Goal: Task Accomplishment & Management: Manage account settings

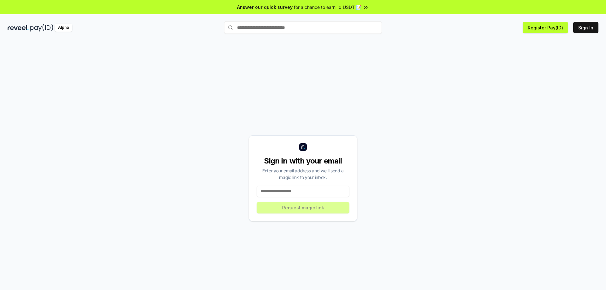
click at [308, 191] on input at bounding box center [303, 190] width 93 height 11
click at [470, 114] on div "Sign in with your email Enter your email address and we’ll send a magic link to…" at bounding box center [303, 177] width 591 height 259
click at [319, 189] on input at bounding box center [303, 190] width 93 height 11
paste input "**********"
type input "**********"
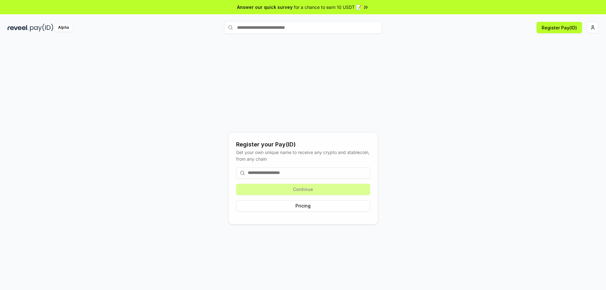
click at [292, 172] on input at bounding box center [303, 172] width 134 height 11
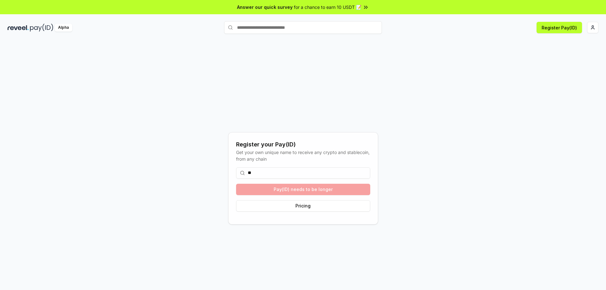
type input "*"
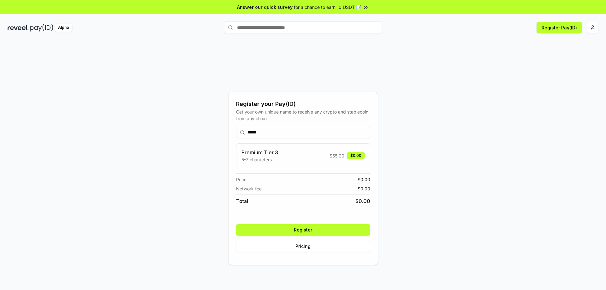
type input "*****"
click at [322, 230] on button "Register" at bounding box center [303, 229] width 134 height 11
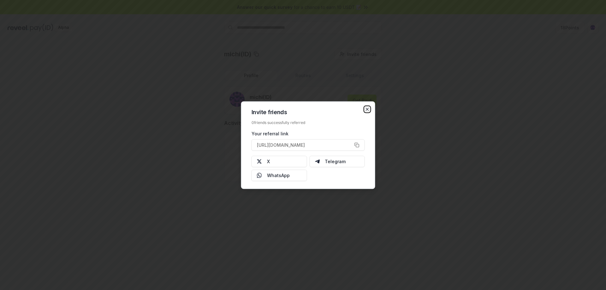
click at [366, 108] on icon "button" at bounding box center [367, 109] width 3 height 3
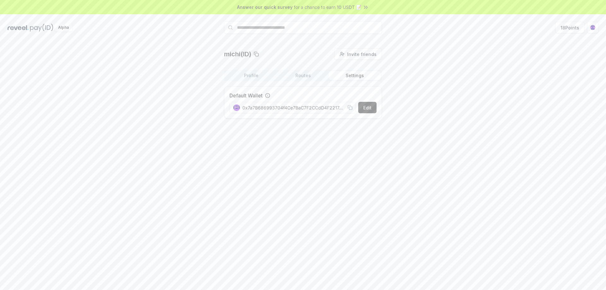
click at [363, 74] on button "Settings" at bounding box center [355, 75] width 52 height 9
click at [367, 166] on div "michi(ID) Invite friends Invite Profile Routes Settings Default Wallet Edit 0x7…" at bounding box center [303, 172] width 606 height 272
click at [358, 76] on button "Settings" at bounding box center [355, 75] width 52 height 9
click at [370, 107] on button "Edit" at bounding box center [367, 107] width 18 height 11
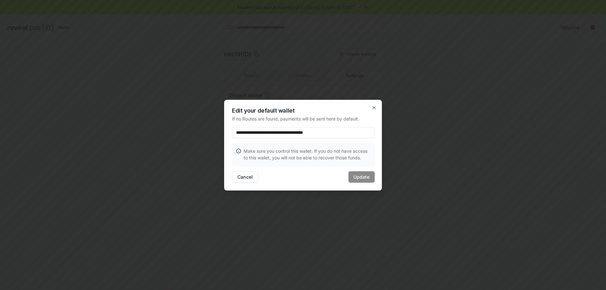
paste input
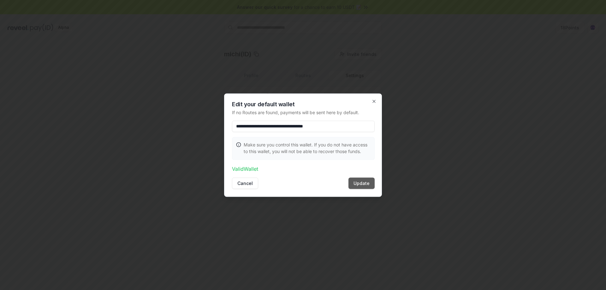
type input "**********"
click at [359, 183] on button "Update" at bounding box center [362, 182] width 26 height 11
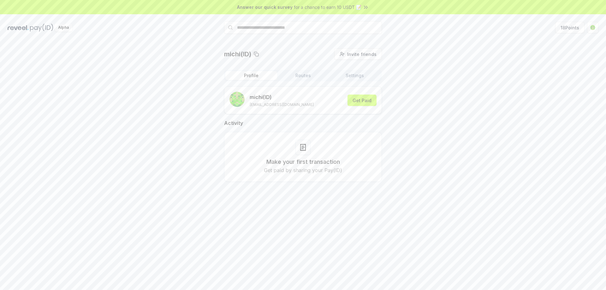
click at [252, 77] on button "Profile" at bounding box center [251, 75] width 52 height 9
click at [296, 77] on button "Routes" at bounding box center [303, 75] width 52 height 9
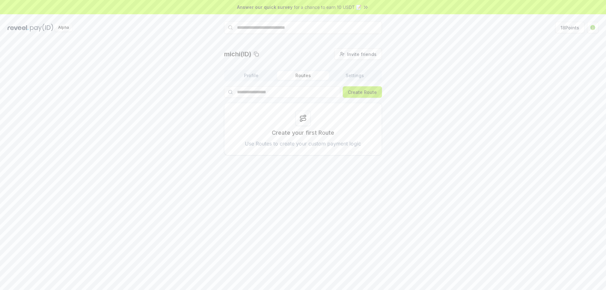
click at [375, 91] on button "Create Route" at bounding box center [362, 91] width 39 height 11
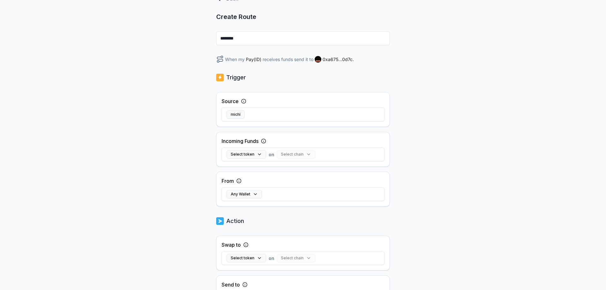
scroll to position [63, 0]
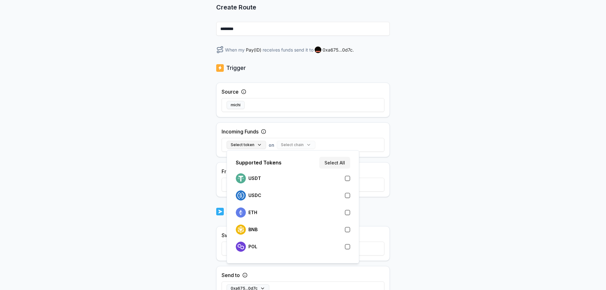
click at [247, 144] on button "Select token" at bounding box center [246, 145] width 39 height 8
click at [273, 179] on div "USDT" at bounding box center [293, 178] width 114 height 10
click at [275, 194] on div "USDC" at bounding box center [293, 195] width 114 height 10
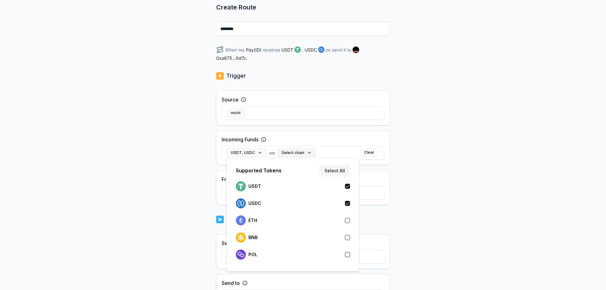
click at [304, 150] on button "Select chain" at bounding box center [297, 152] width 39 height 8
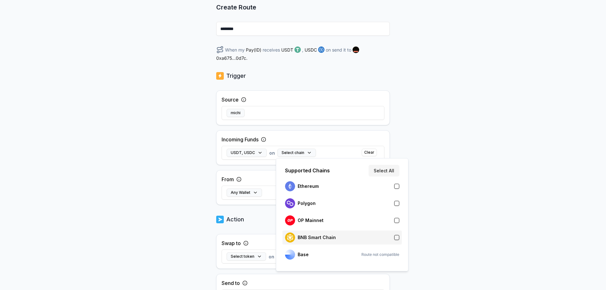
click at [327, 235] on p "BNB Smart Chain" at bounding box center [317, 237] width 38 height 5
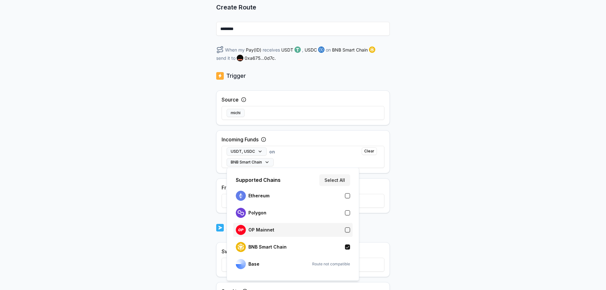
click at [324, 227] on div "OP Mainnet" at bounding box center [293, 230] width 114 height 10
click at [313, 214] on div "Polygon" at bounding box center [293, 212] width 114 height 10
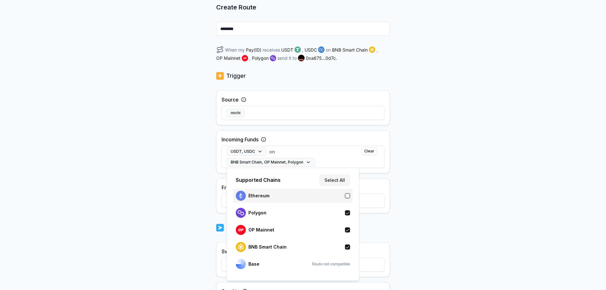
click at [307, 193] on div "Ethereum" at bounding box center [293, 195] width 114 height 10
click at [461, 166] on div "Back Create Route ******** When my Pay(ID) receives USDT , USDC on BNB Smart Ch…" at bounding box center [303, 109] width 606 height 272
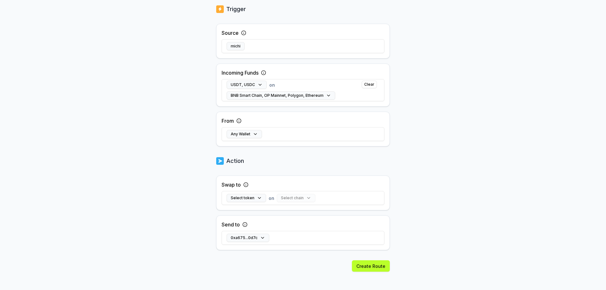
scroll to position [134, 0]
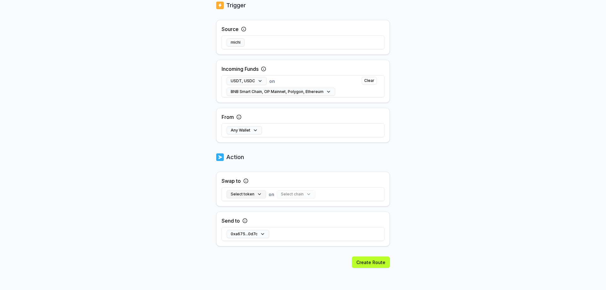
click at [247, 193] on button "Select token" at bounding box center [246, 194] width 39 height 8
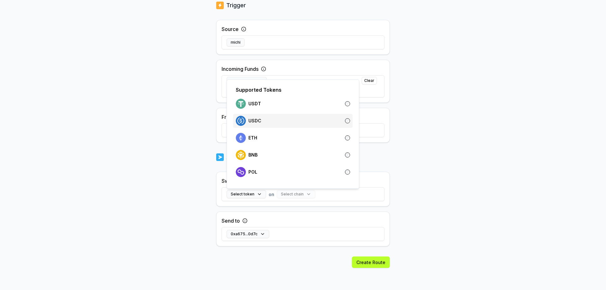
click at [280, 122] on div "USDC" at bounding box center [293, 121] width 114 height 10
click at [287, 194] on button "Select chain" at bounding box center [283, 194] width 39 height 8
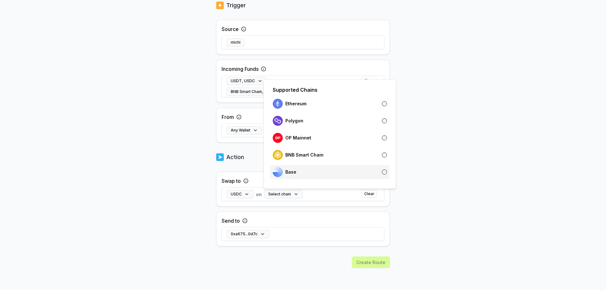
click at [305, 172] on div "Base" at bounding box center [330, 172] width 114 height 10
click at [487, 169] on body "Answer our quick survey for a chance to earn 10 USDT 📝 Alpha 18 Points Back Cre…" at bounding box center [303, 145] width 606 height 290
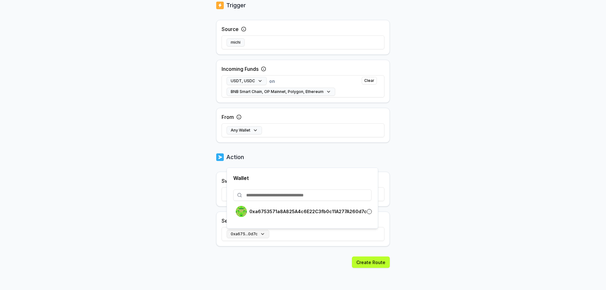
click at [257, 234] on button "0xa675...0d7c" at bounding box center [248, 234] width 43 height 8
click at [282, 210] on p "0xa6753571a8A825A4c6E22C3fb0c11A277A260d7c" at bounding box center [307, 211] width 117 height 5
click at [452, 204] on body "Answer our quick survey for a chance to earn 10 USDT 📝 Alpha 18 Points Back Cre…" at bounding box center [303, 145] width 606 height 290
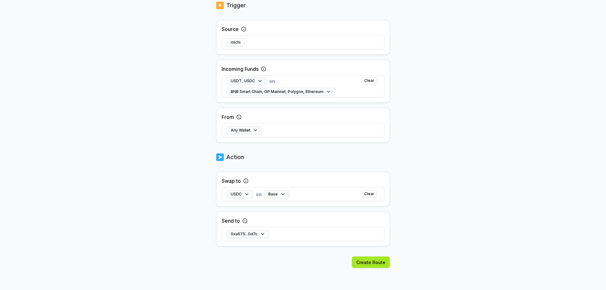
click at [374, 265] on button "Create Route" at bounding box center [371, 261] width 38 height 11
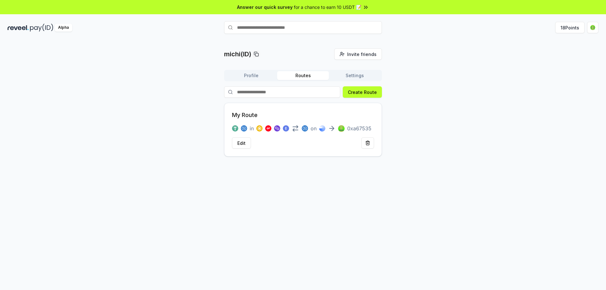
click at [250, 74] on button "Profile" at bounding box center [251, 75] width 52 height 9
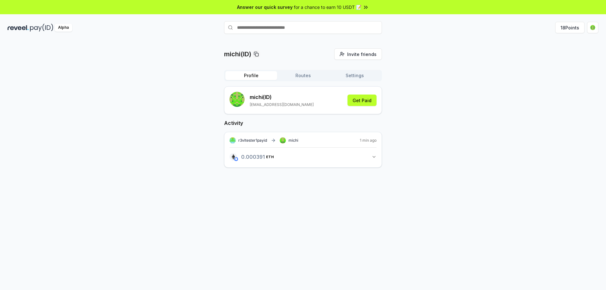
click at [302, 77] on button "Routes" at bounding box center [303, 75] width 52 height 9
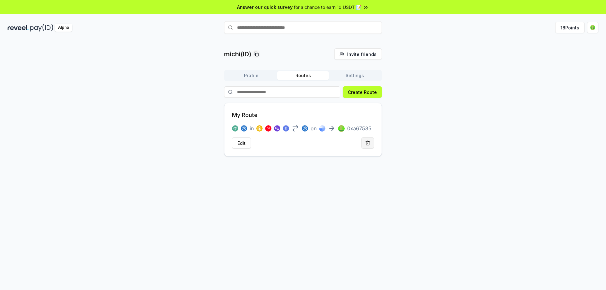
click at [372, 143] on button at bounding box center [368, 142] width 13 height 11
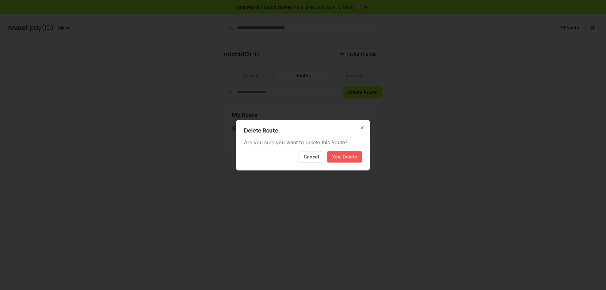
click at [350, 156] on button "Yes, Delete" at bounding box center [344, 156] width 35 height 11
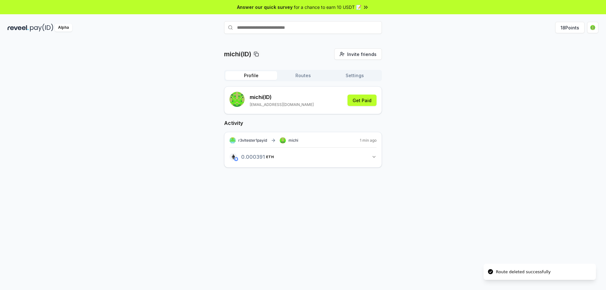
click at [245, 75] on button "Profile" at bounding box center [251, 75] width 52 height 9
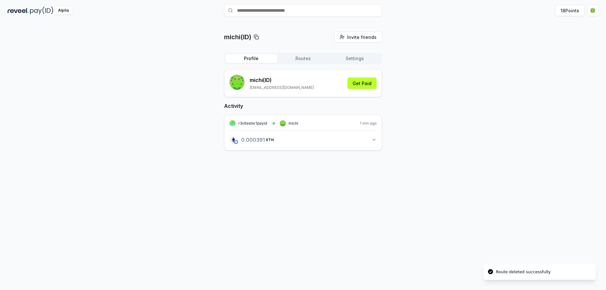
scroll to position [18, 0]
